Goal: Information Seeking & Learning: Learn about a topic

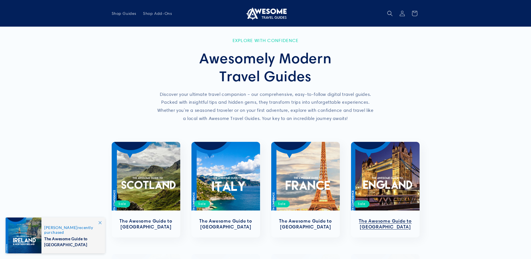
click at [375, 218] on link "The Awesome Guide to [GEOGRAPHIC_DATA]" at bounding box center [384, 224] width 57 height 12
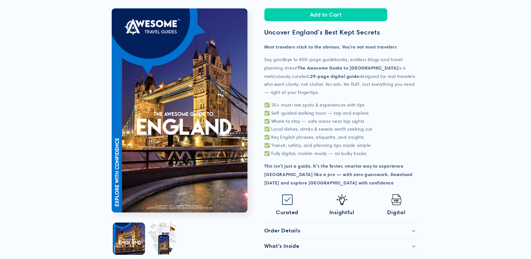
scroll to position [112, 0]
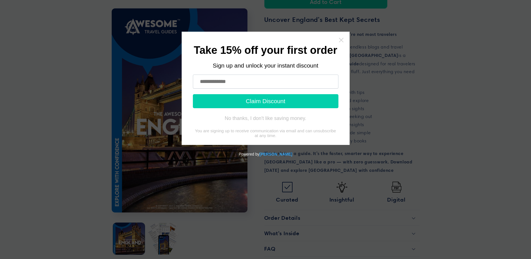
click at [341, 38] on icon "Close widget" at bounding box center [341, 40] width 6 height 6
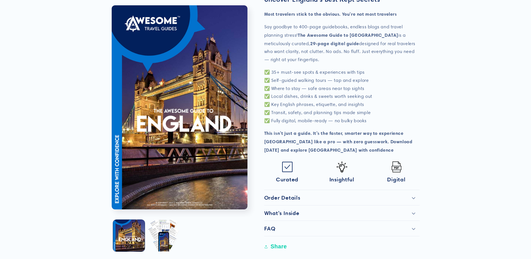
scroll to position [168, 0]
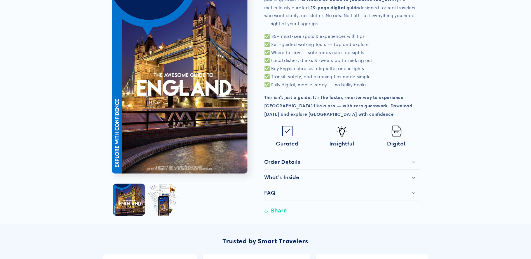
click at [412, 162] on icon at bounding box center [413, 162] width 3 height 2
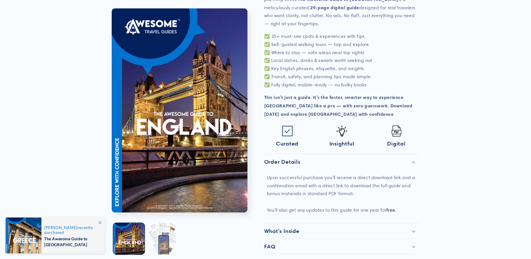
click at [164, 235] on button "Load image 2 in gallery view" at bounding box center [163, 238] width 32 height 32
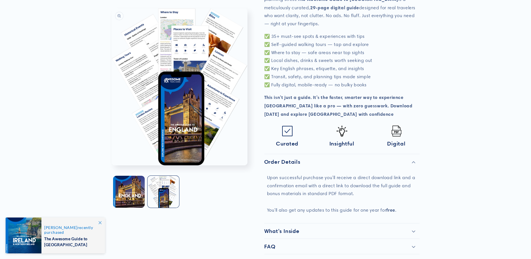
click at [112, 165] on button "Open media 2 in modal" at bounding box center [112, 165] width 0 height 0
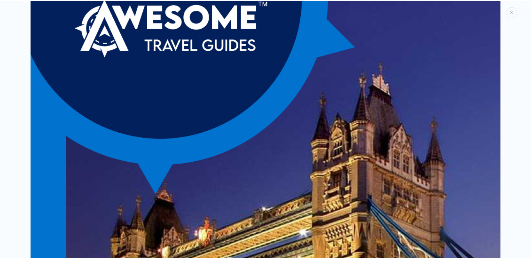
scroll to position [0, 0]
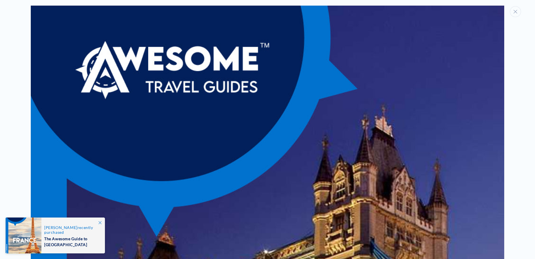
click at [514, 15] on button "Close" at bounding box center [515, 11] width 11 height 11
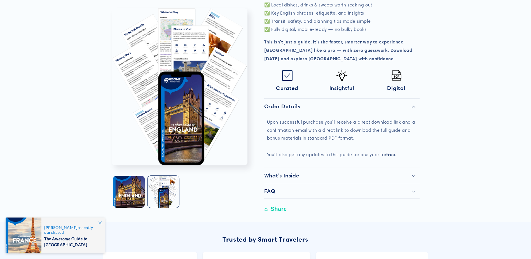
scroll to position [224, 0]
click at [419, 175] on div "What's Inside" at bounding box center [341, 174] width 155 height 7
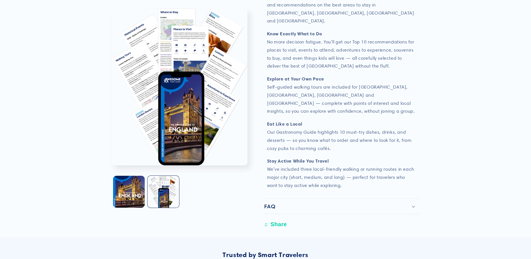
scroll to position [504, 0]
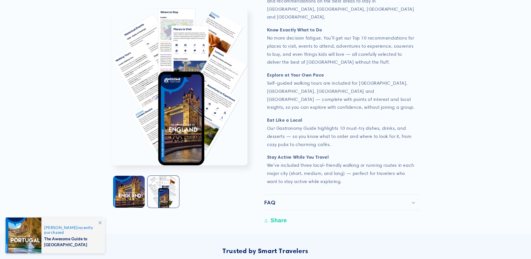
click at [267, 199] on h2 "FAQ" at bounding box center [269, 202] width 11 height 7
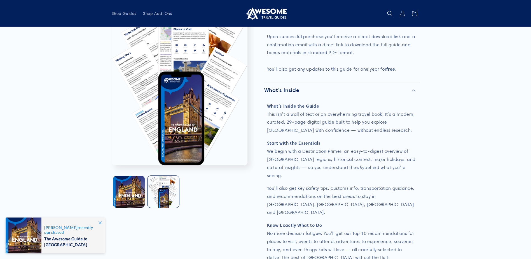
scroll to position [308, 0]
click at [118, 12] on span "Shop Guides" at bounding box center [124, 13] width 25 height 5
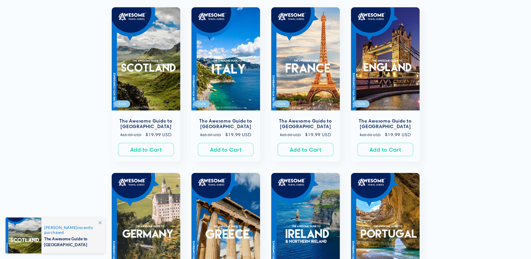
scroll to position [112, 0]
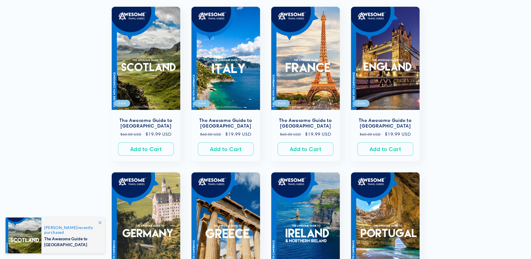
click at [100, 222] on icon at bounding box center [99, 222] width 3 height 3
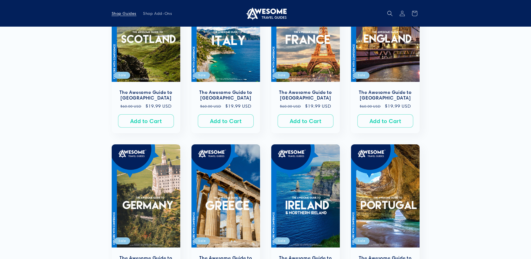
scroll to position [0, 0]
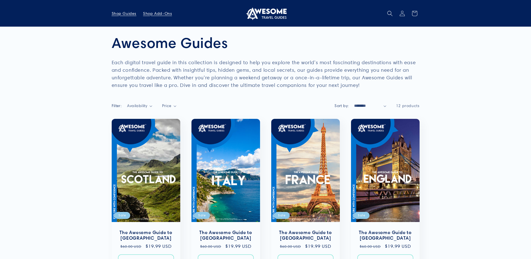
click at [146, 13] on span "Shop Add-Ons" at bounding box center [157, 13] width 29 height 5
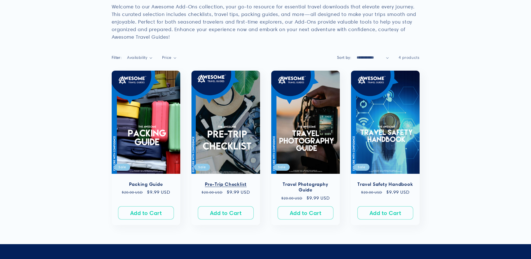
scroll to position [84, 0]
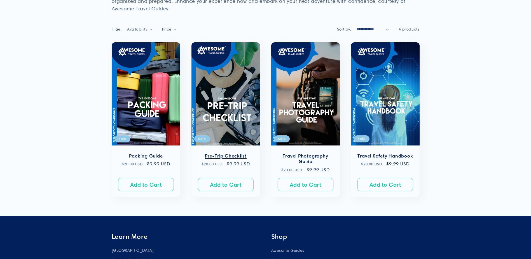
click at [236, 153] on link "Pre-Trip Checklist" at bounding box center [225, 156] width 57 height 6
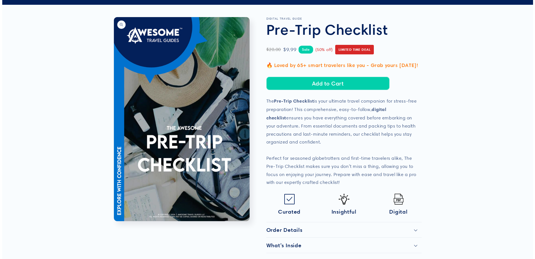
scroll to position [56, 0]
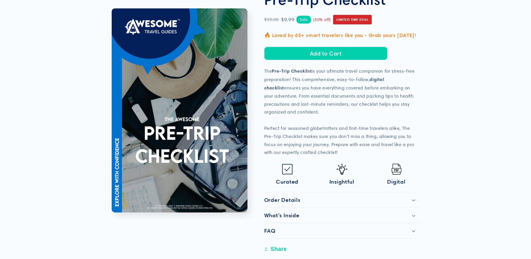
click at [328, 219] on summary "What's Inside" at bounding box center [341, 214] width 155 height 15
click at [416, 218] on div "What's Inside" at bounding box center [341, 215] width 155 height 7
click at [112, 212] on button "Open media 1 in modal" at bounding box center [112, 212] width 0 height 0
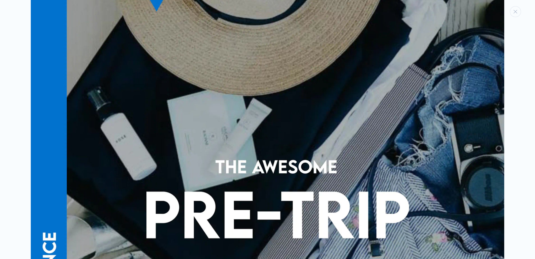
scroll to position [285, 0]
